Goal: Information Seeking & Learning: Learn about a topic

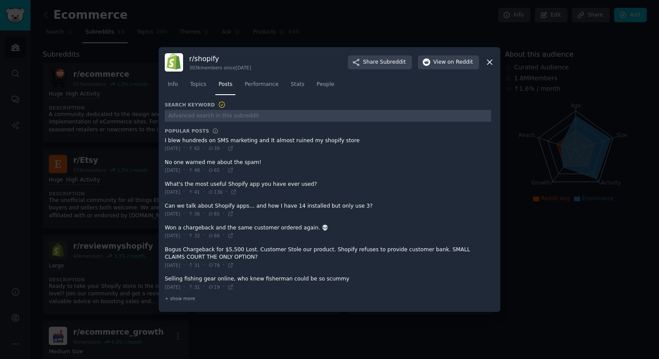
click at [508, 224] on div at bounding box center [329, 179] width 659 height 359
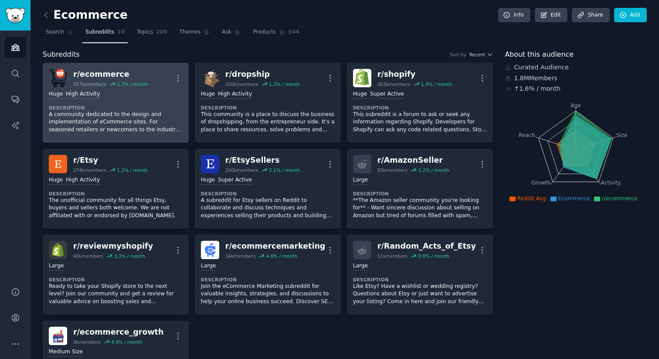
click at [164, 110] on dt "Description" at bounding box center [116, 108] width 134 height 6
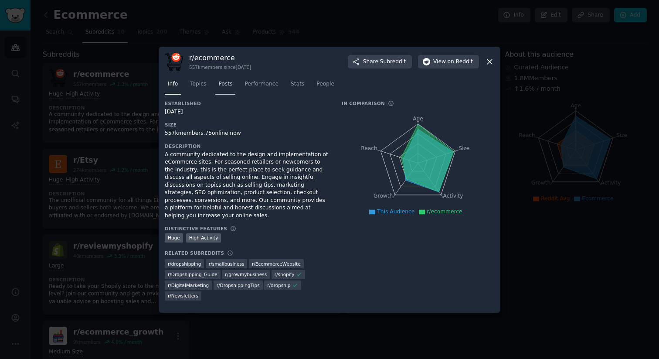
click at [227, 88] on link "Posts" at bounding box center [225, 86] width 20 height 18
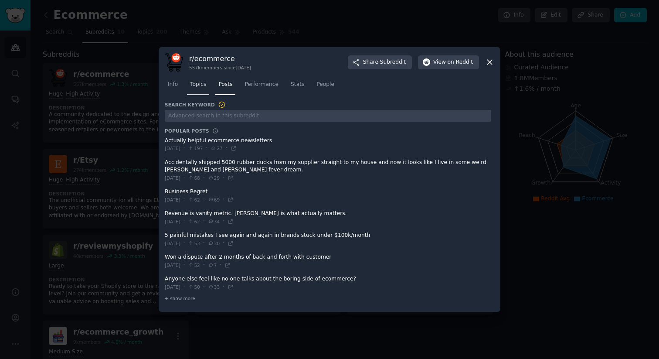
click at [203, 84] on span "Topics" at bounding box center [198, 85] width 16 height 8
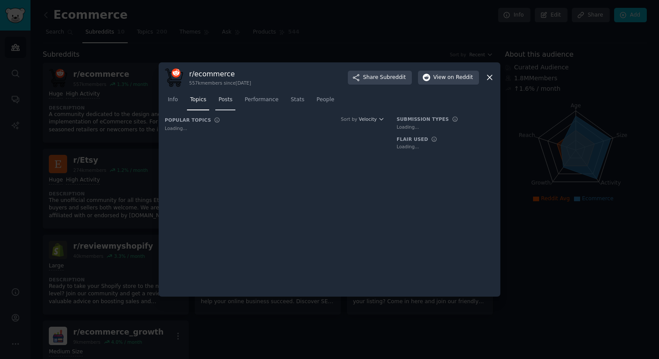
click at [228, 100] on span "Posts" at bounding box center [225, 100] width 14 height 8
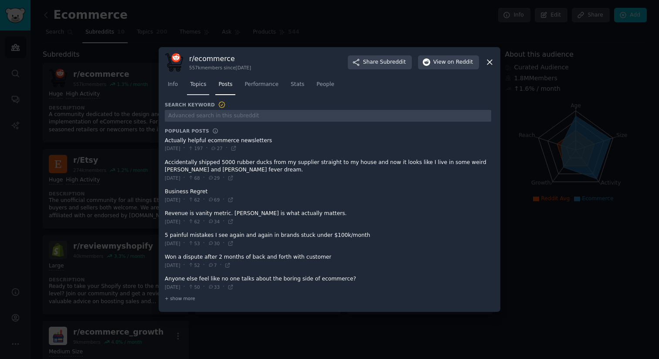
click at [204, 84] on span "Topics" at bounding box center [198, 85] width 16 height 8
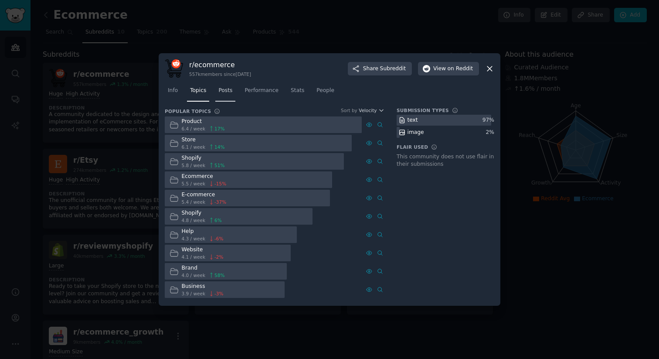
click at [232, 94] on span "Posts" at bounding box center [225, 91] width 14 height 8
